Goal: Task Accomplishment & Management: Manage account settings

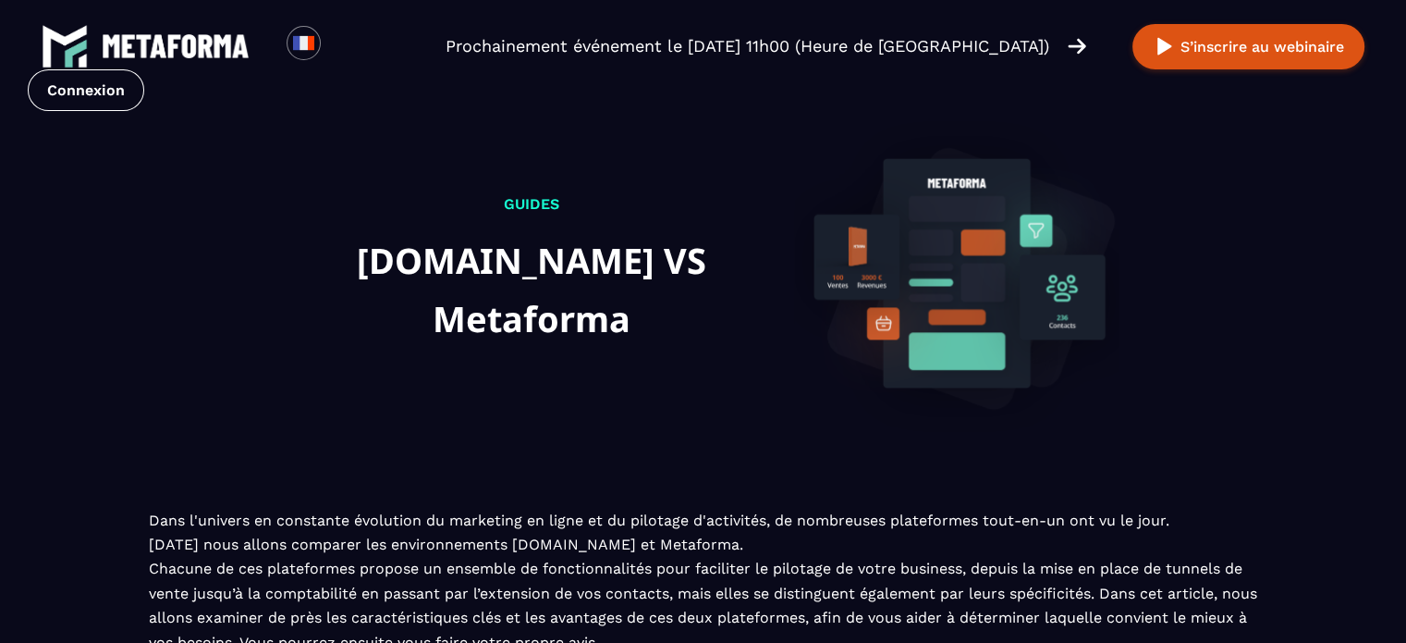
scroll to position [2892, 0]
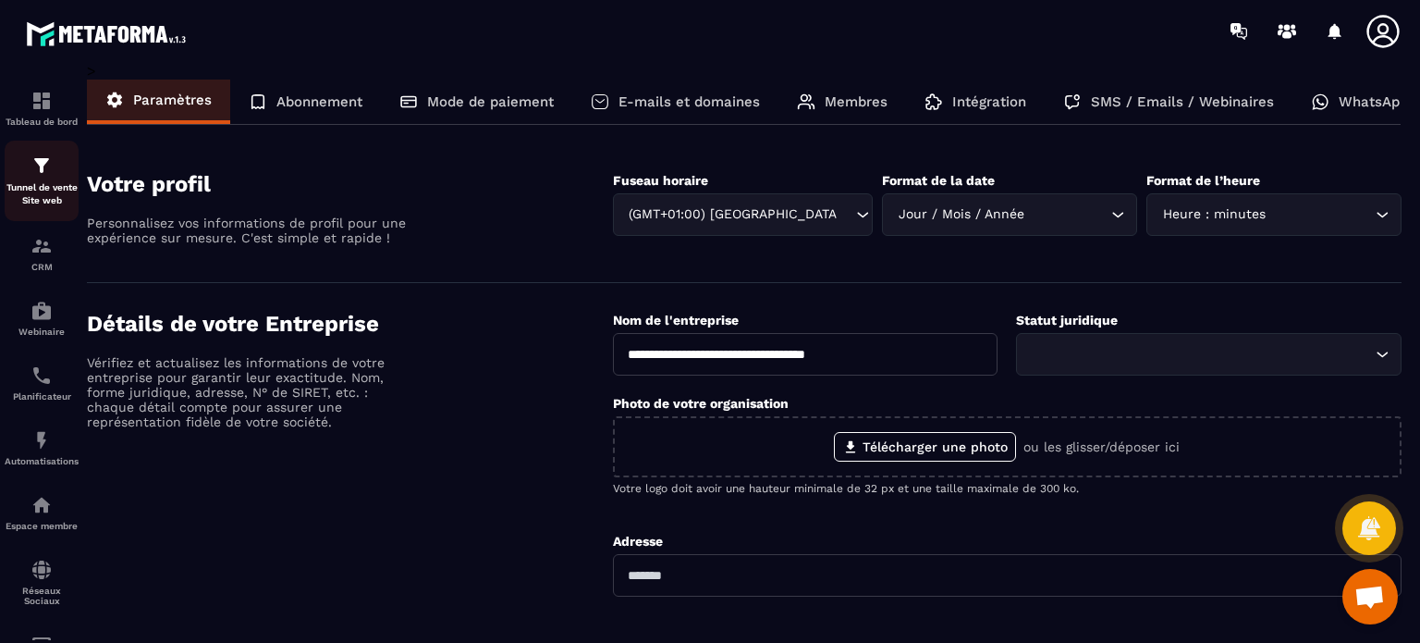
click at [26, 190] on p "Tunnel de vente Site web" at bounding box center [42, 194] width 74 height 26
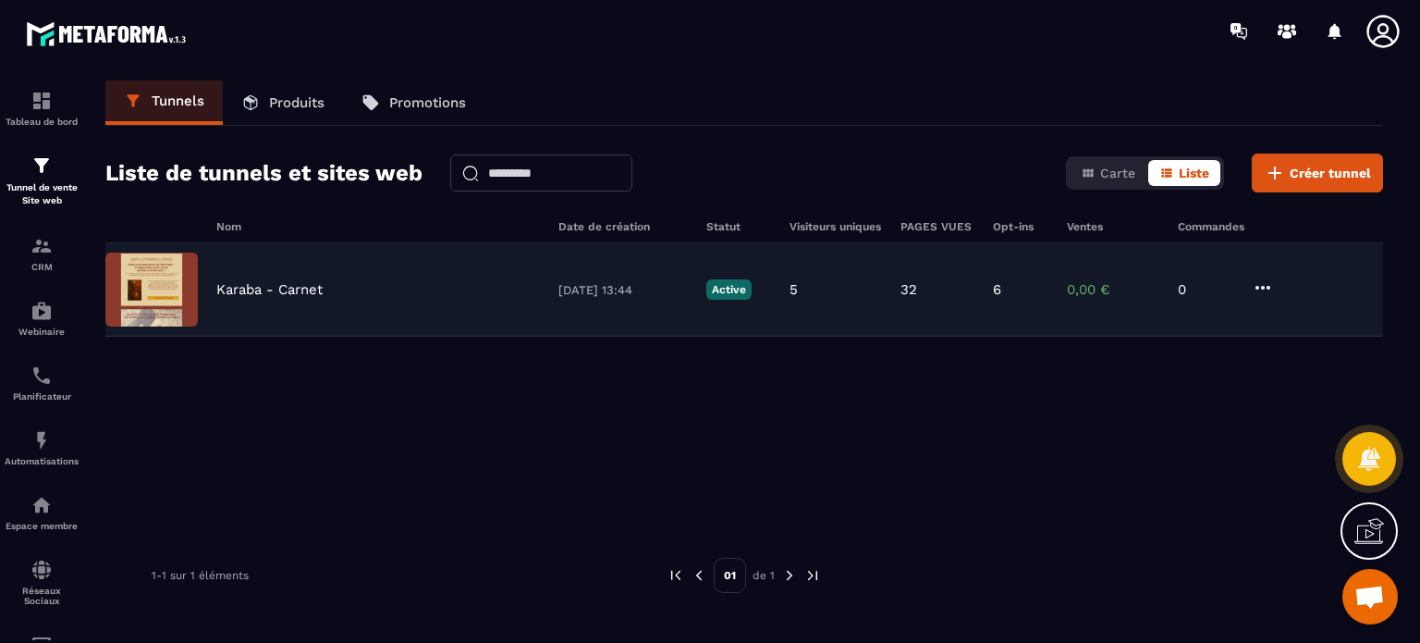
click at [1258, 287] on icon at bounding box center [1263, 288] width 15 height 4
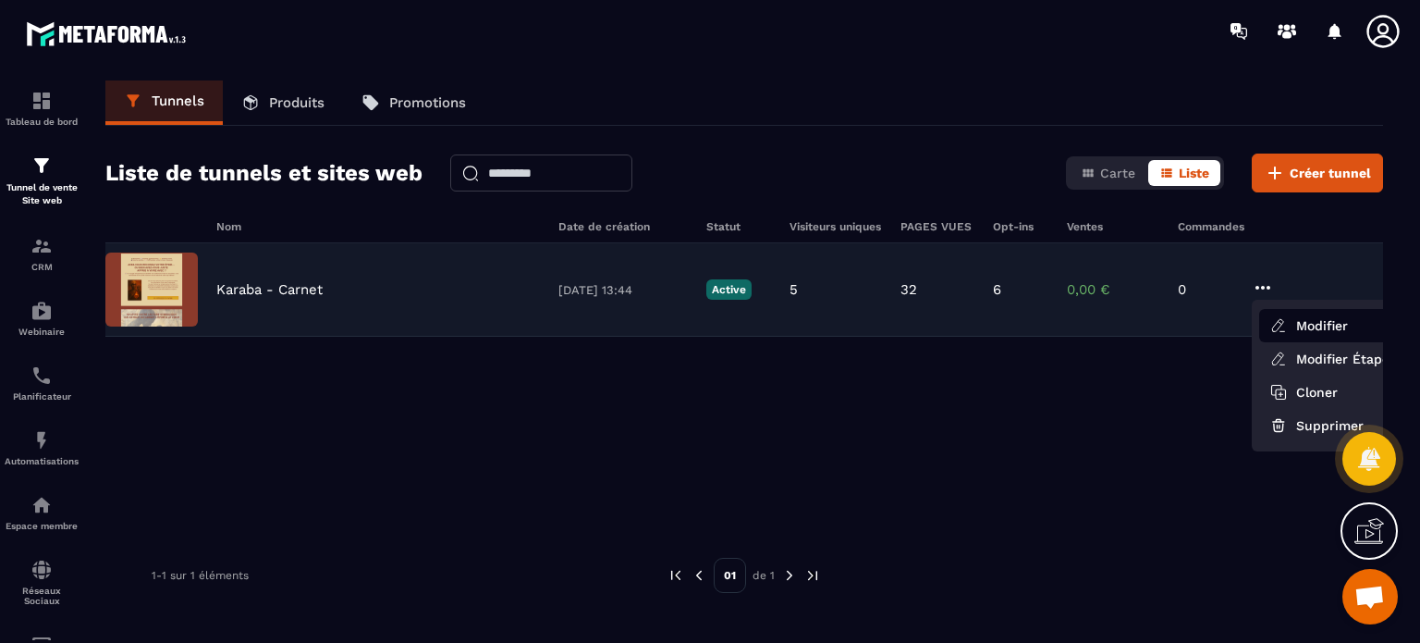
click at [1312, 336] on button "Modifier" at bounding box center [1333, 325] width 148 height 33
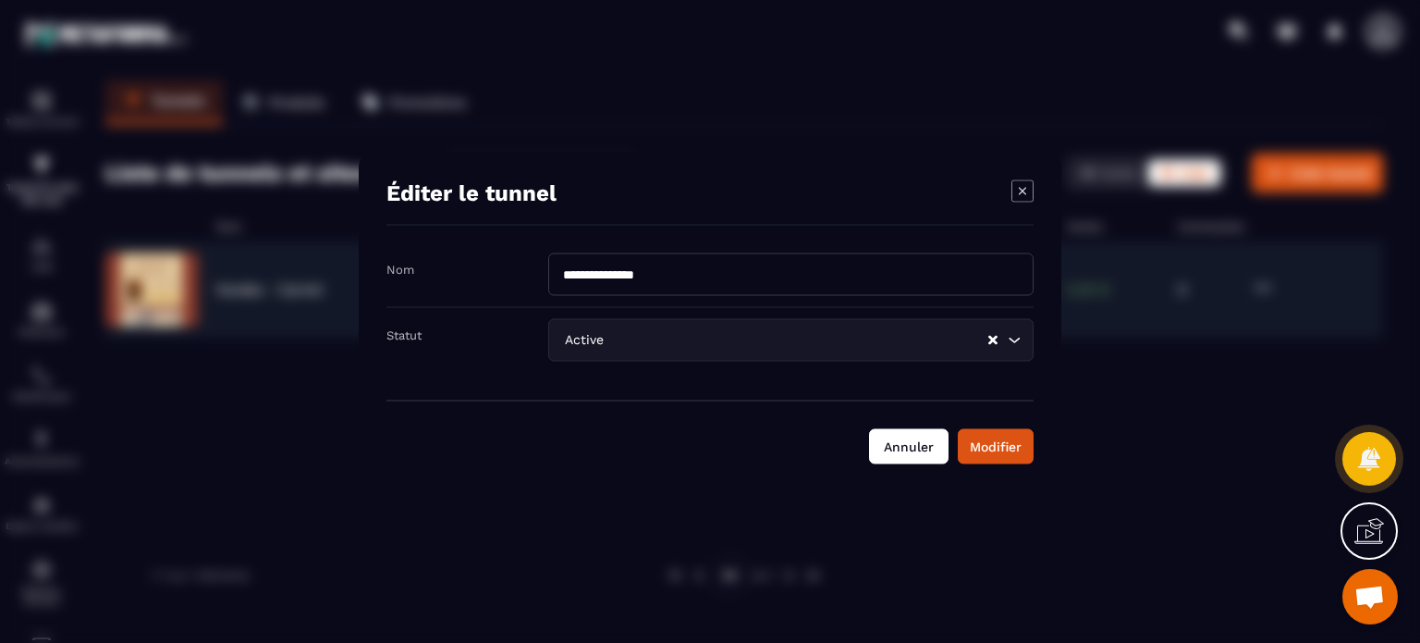
click at [906, 442] on button "Annuler" at bounding box center [909, 445] width 80 height 35
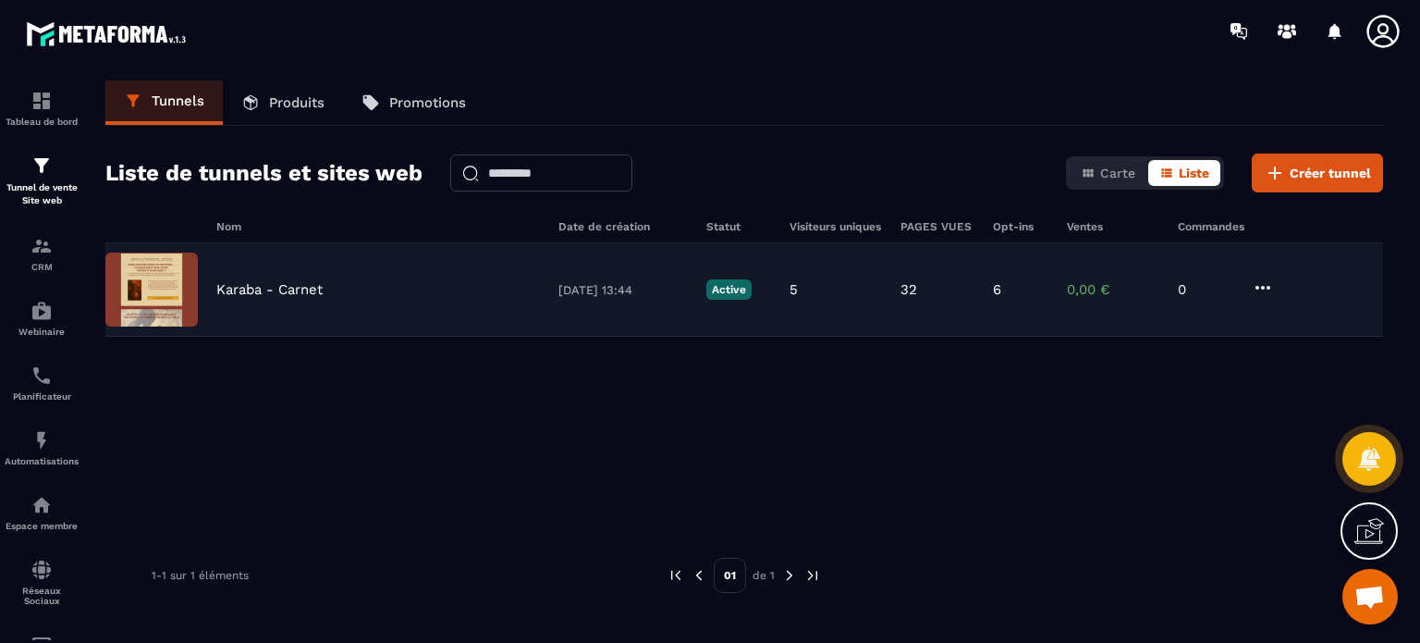
click at [255, 277] on div "Karaba - Carnet [DATE] 13:44 Active 5 32 6 0,00 € 0" at bounding box center [744, 289] width 1278 height 93
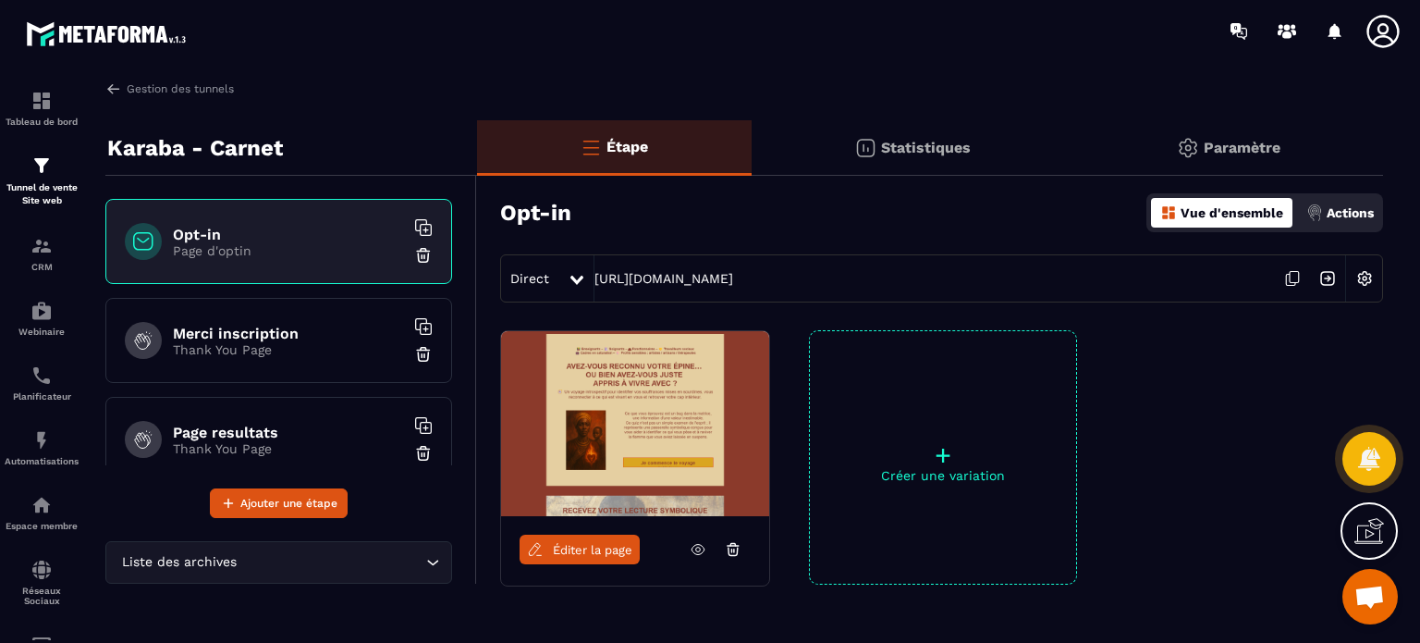
click at [1215, 163] on div "Paramètre" at bounding box center [1229, 147] width 310 height 55
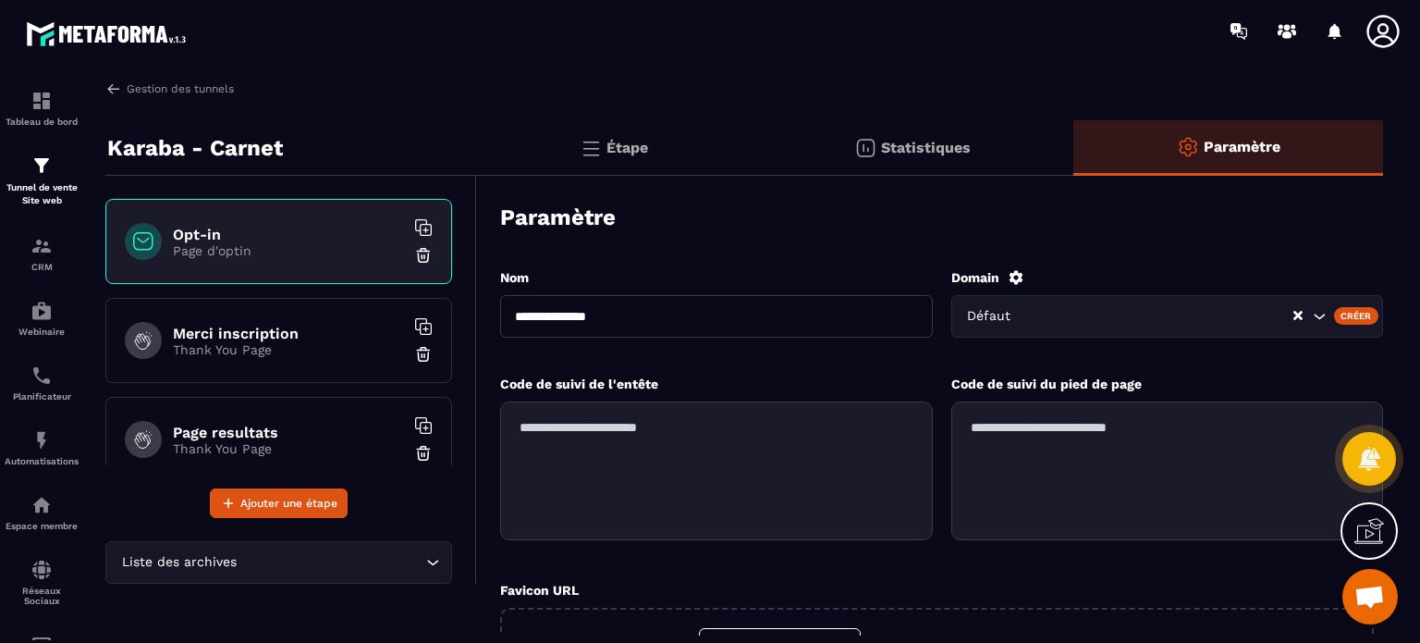
click at [1017, 272] on icon at bounding box center [1016, 277] width 14 height 14
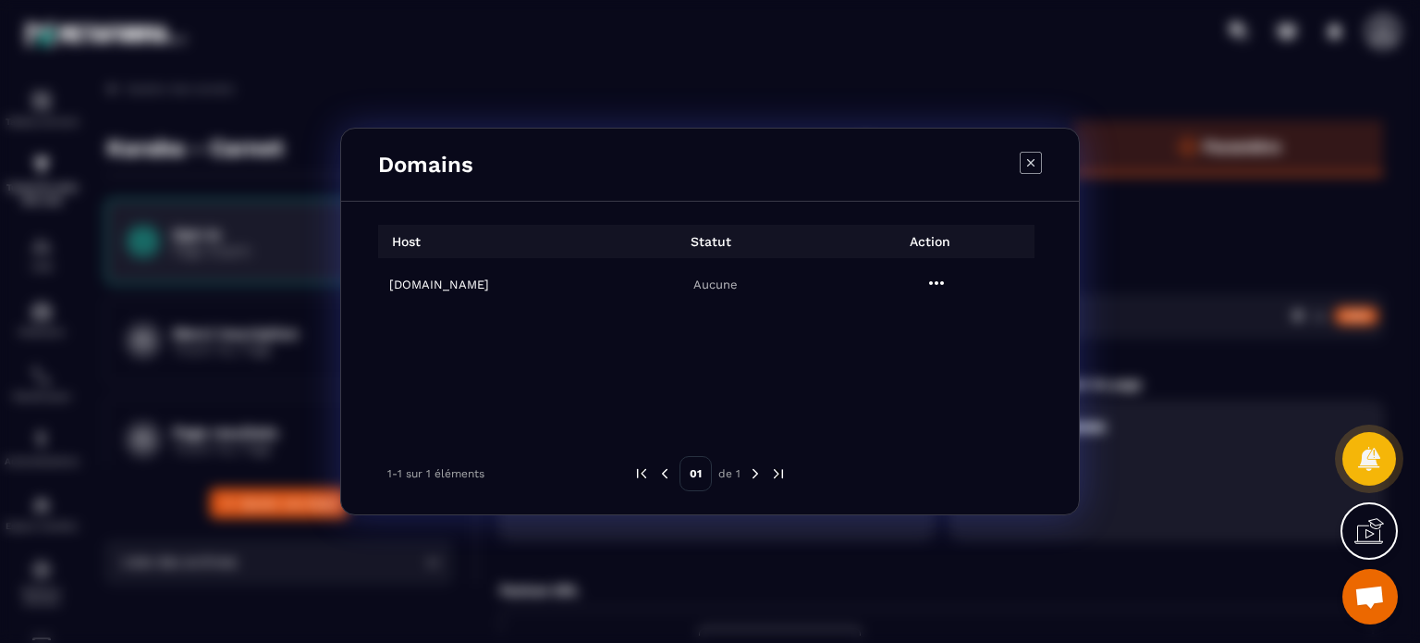
click at [798, 290] on p "Aucune" at bounding box center [715, 284] width 210 height 14
click at [935, 291] on icon "Modal window" at bounding box center [937, 283] width 22 height 22
click at [935, 325] on span "Settings" at bounding box center [942, 328] width 46 height 18
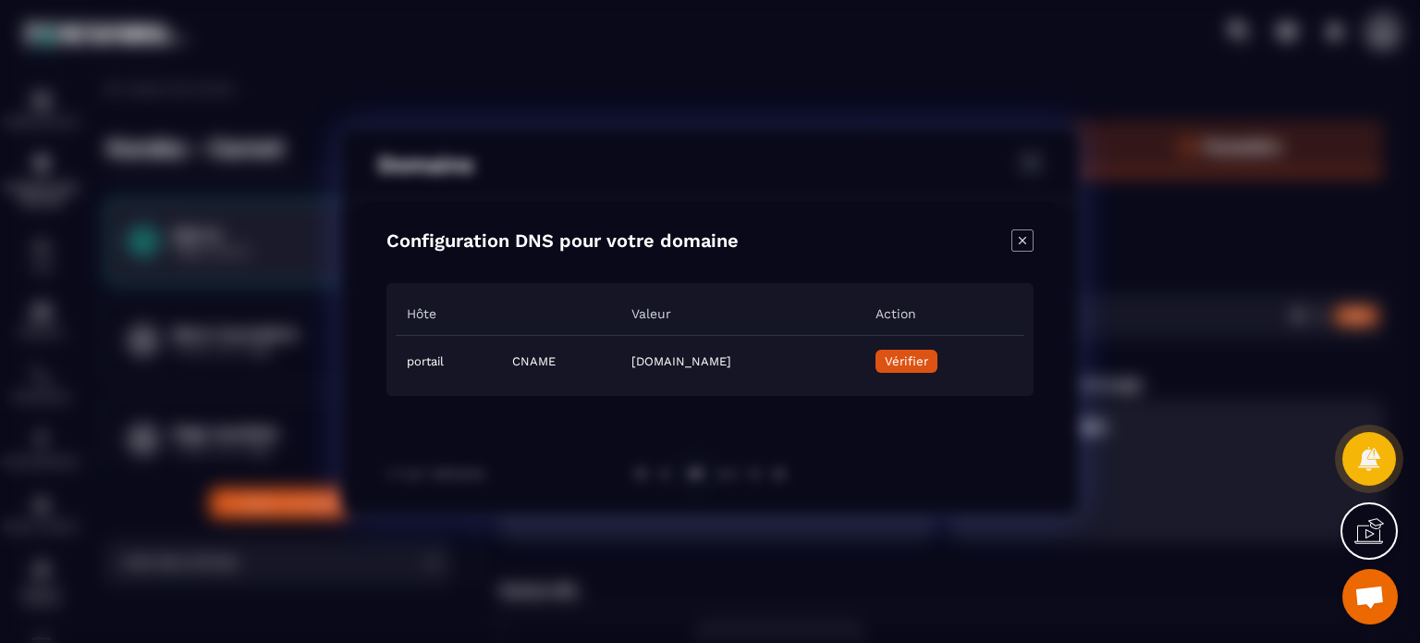
click at [928, 367] on span "Vérifier" at bounding box center [906, 361] width 43 height 14
drag, startPoint x: 857, startPoint y: 362, endPoint x: 535, endPoint y: 369, distance: 321.9
click at [620, 369] on td "[DOMAIN_NAME]" at bounding box center [741, 361] width 243 height 52
copy td "[DOMAIN_NAME]"
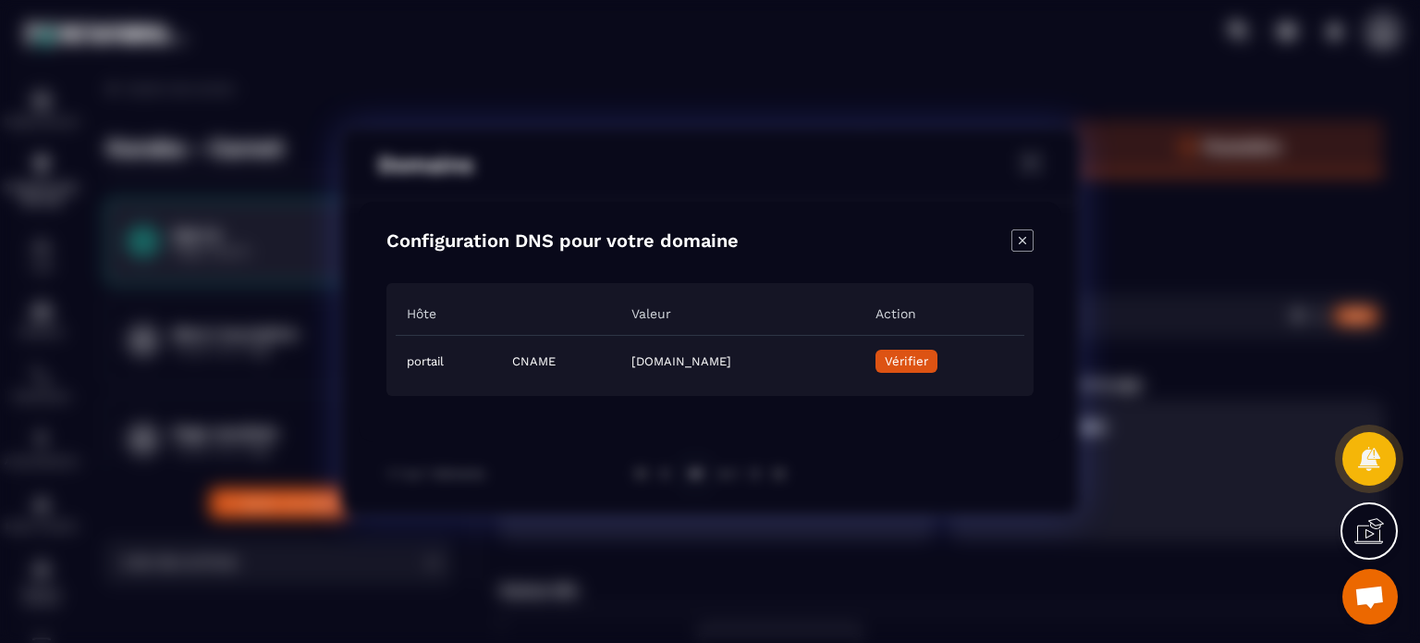
copy td "[DOMAIN_NAME]"
click at [928, 365] on span "Vérifier" at bounding box center [906, 361] width 43 height 14
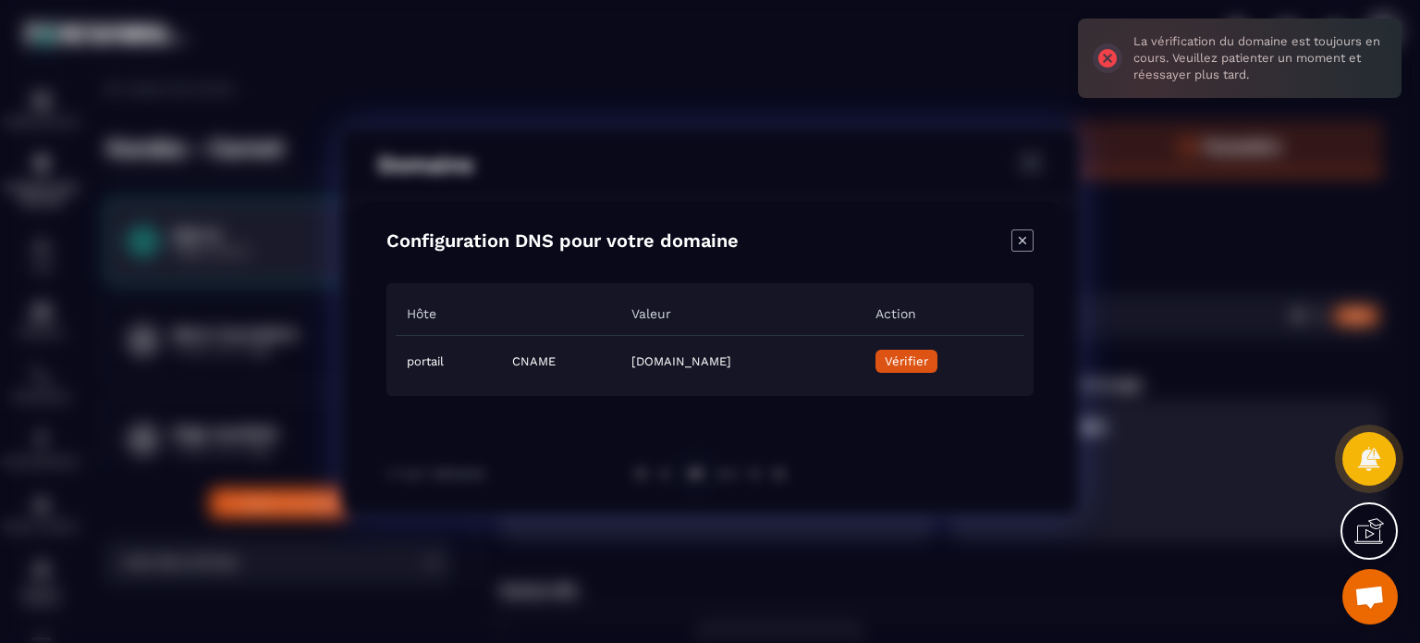
click at [928, 365] on span "Vérifier" at bounding box center [906, 361] width 43 height 14
click at [1017, 245] on icon "Close modal" at bounding box center [1023, 240] width 22 height 22
